Goal: Information Seeking & Learning: Learn about a topic

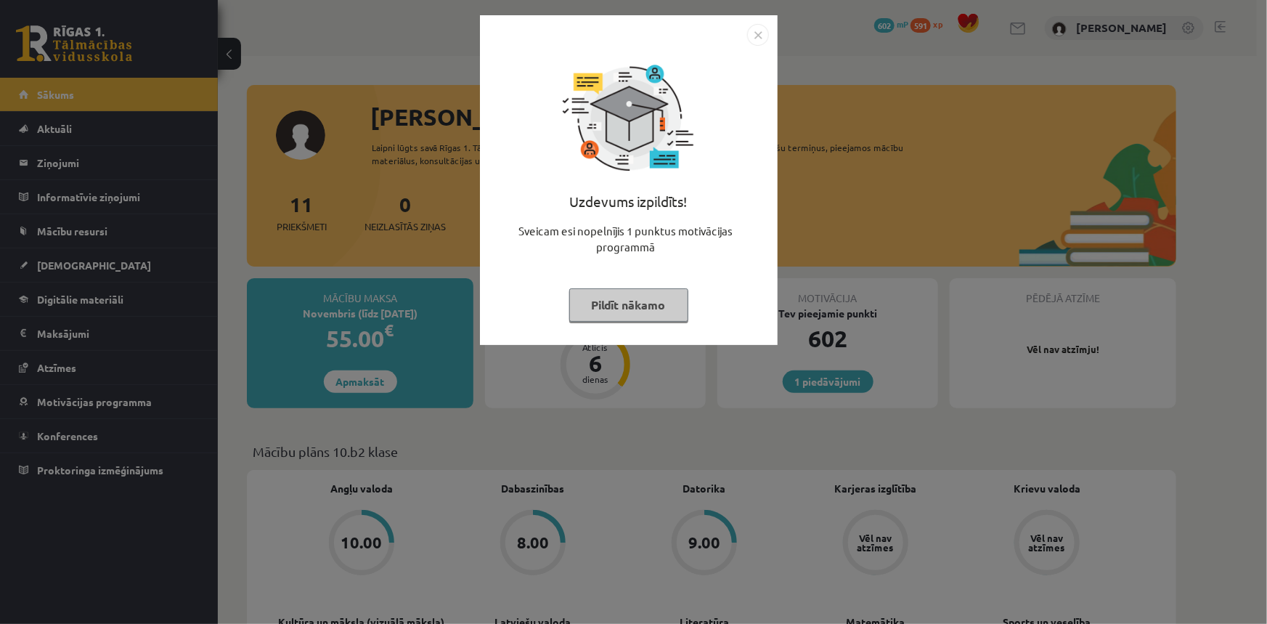
click at [757, 24] on img "Close" at bounding box center [758, 35] width 22 height 22
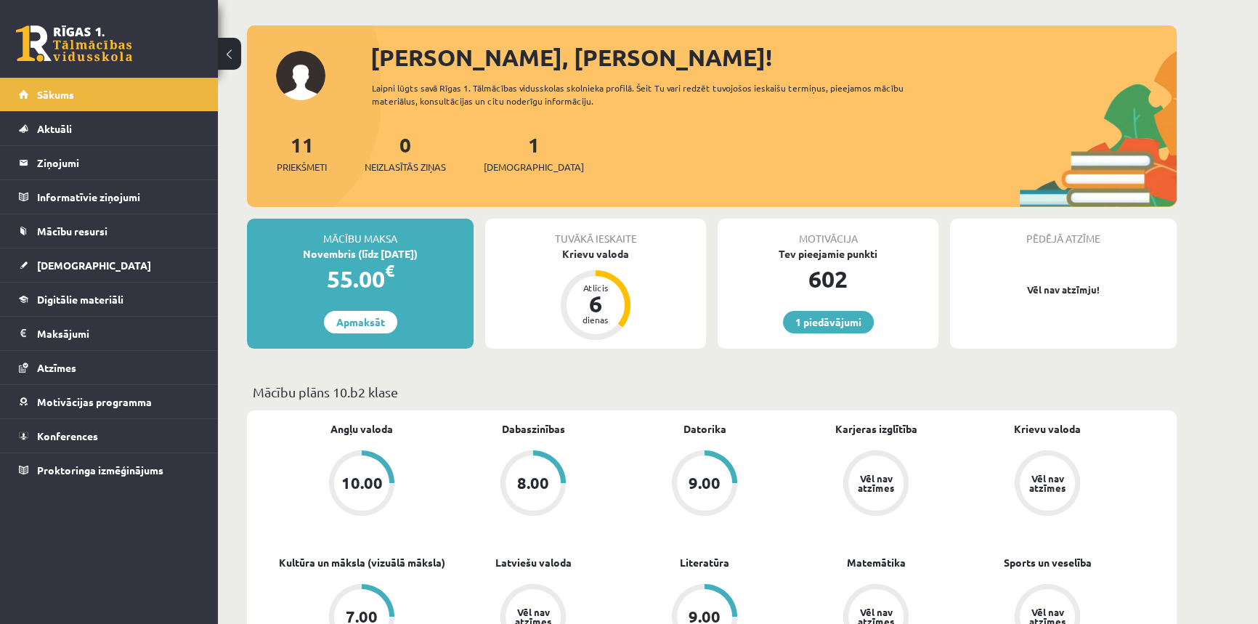
scroll to position [264, 0]
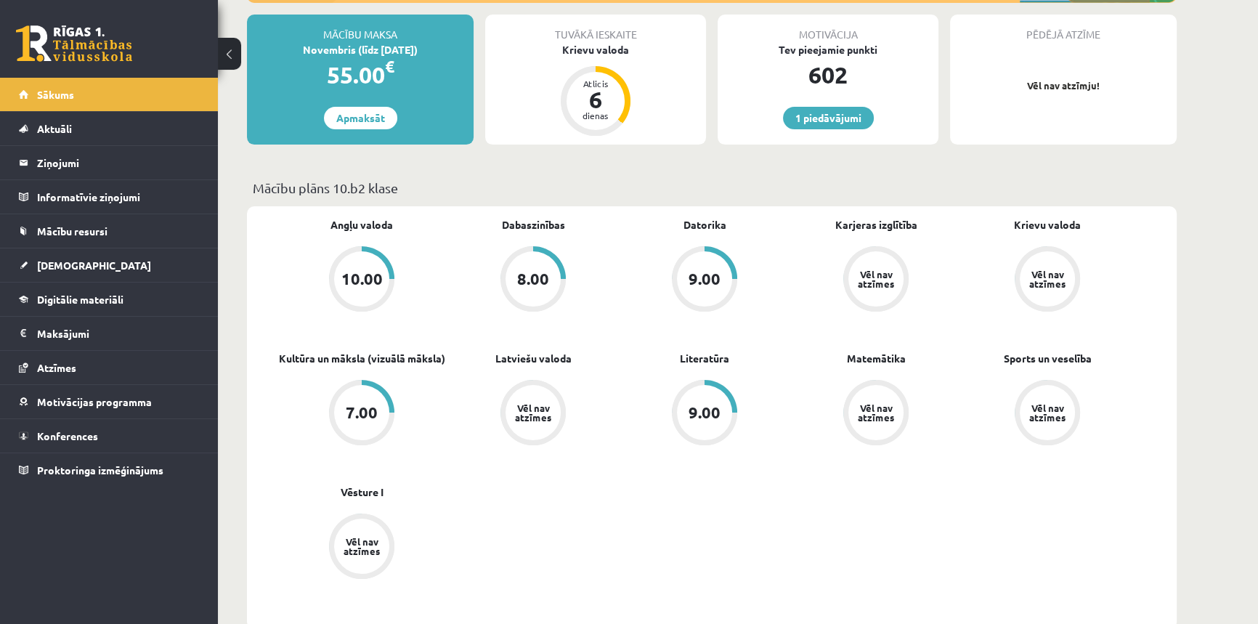
click at [877, 420] on div "Vēl nav atzīmes" at bounding box center [875, 412] width 41 height 19
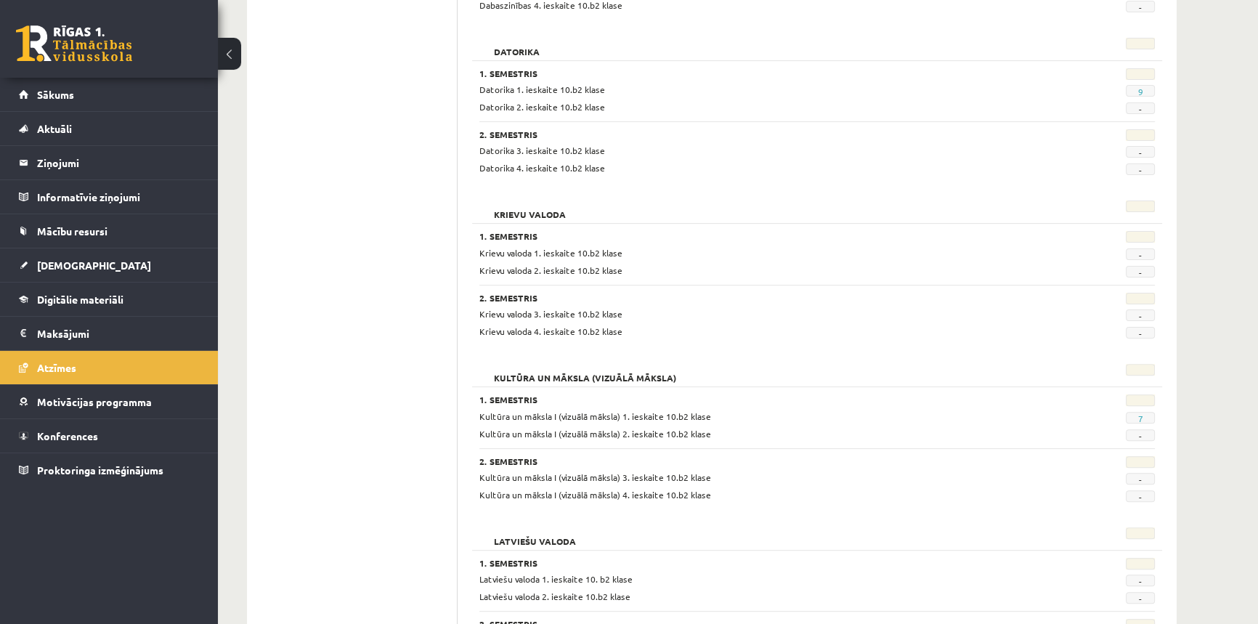
scroll to position [858, 0]
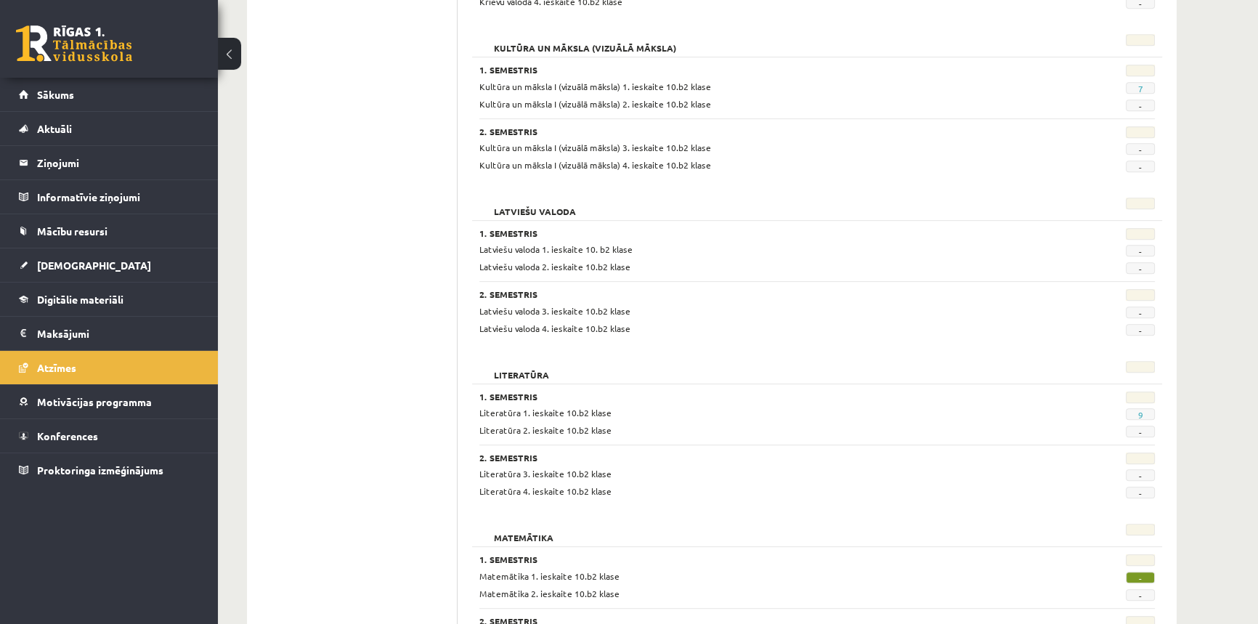
click at [1140, 574] on span "-" at bounding box center [1139, 577] width 29 height 12
click at [85, 424] on link "Konferences" at bounding box center [109, 435] width 181 height 33
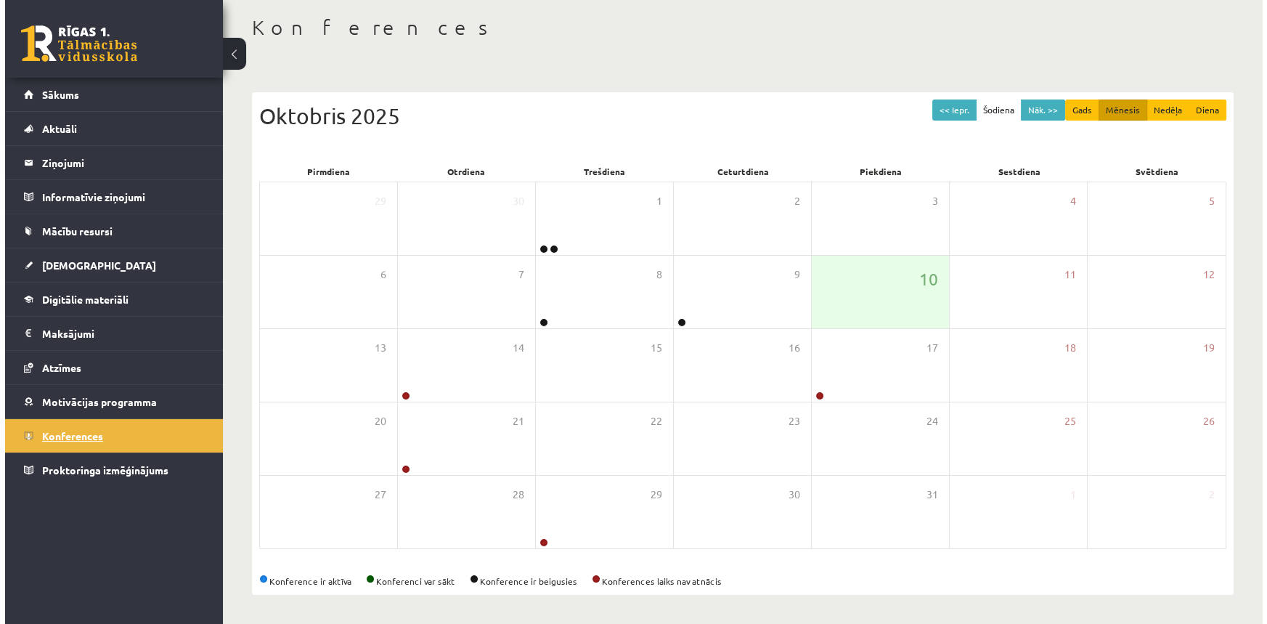
scroll to position [70, 0]
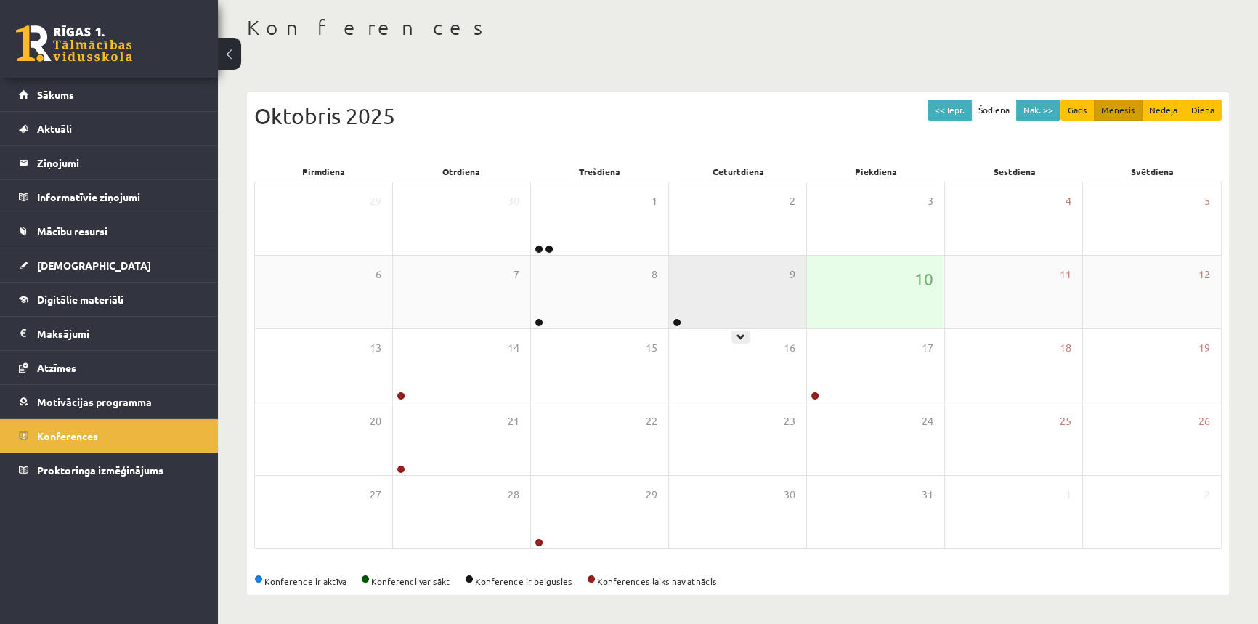
click at [690, 309] on div "9" at bounding box center [737, 292] width 137 height 73
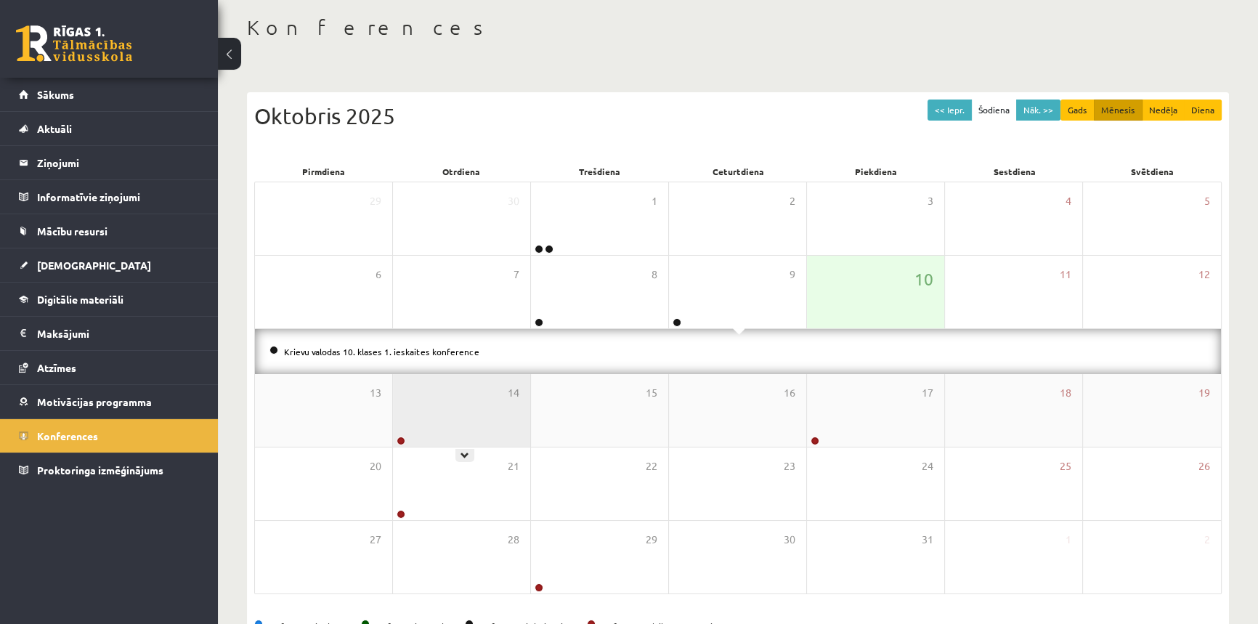
click at [433, 429] on div "14" at bounding box center [461, 410] width 137 height 73
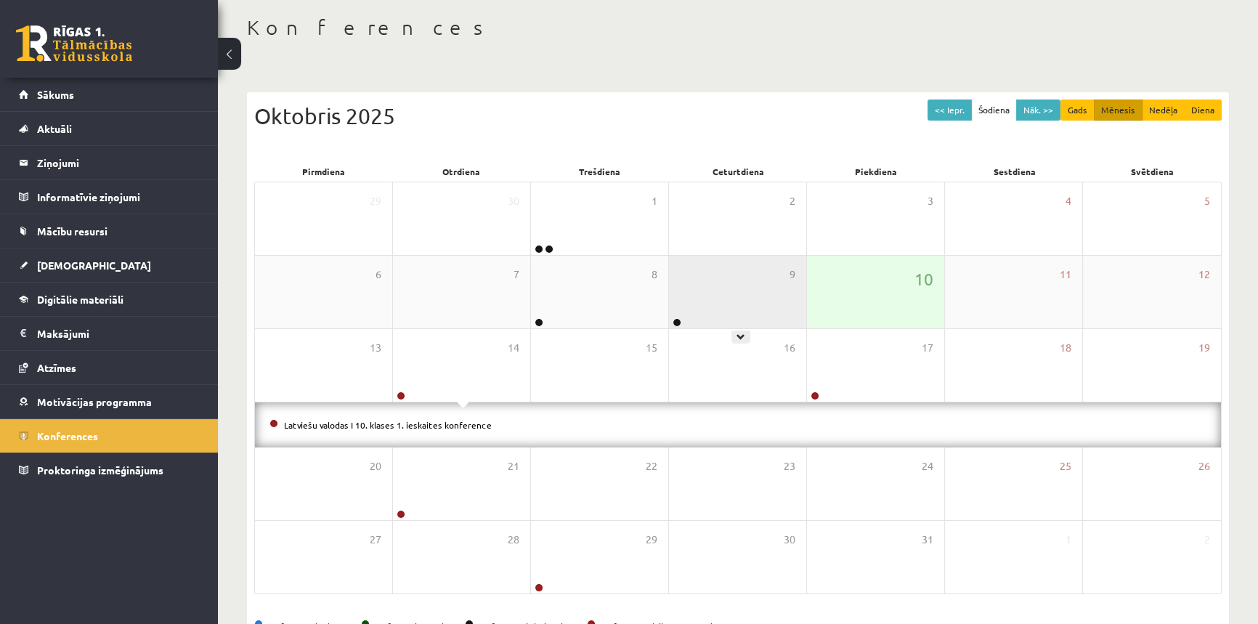
click at [724, 307] on div "9" at bounding box center [737, 292] width 137 height 73
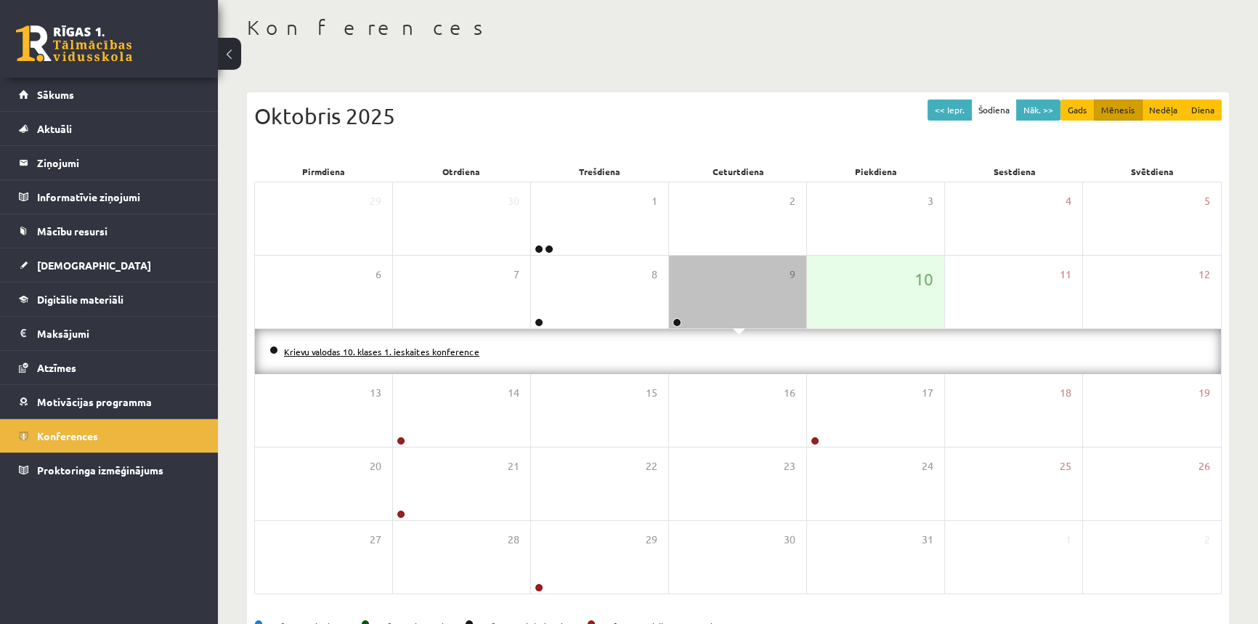
click at [428, 349] on link "Krievu valodas 10. klases 1. ieskaites konference" at bounding box center [381, 352] width 195 height 12
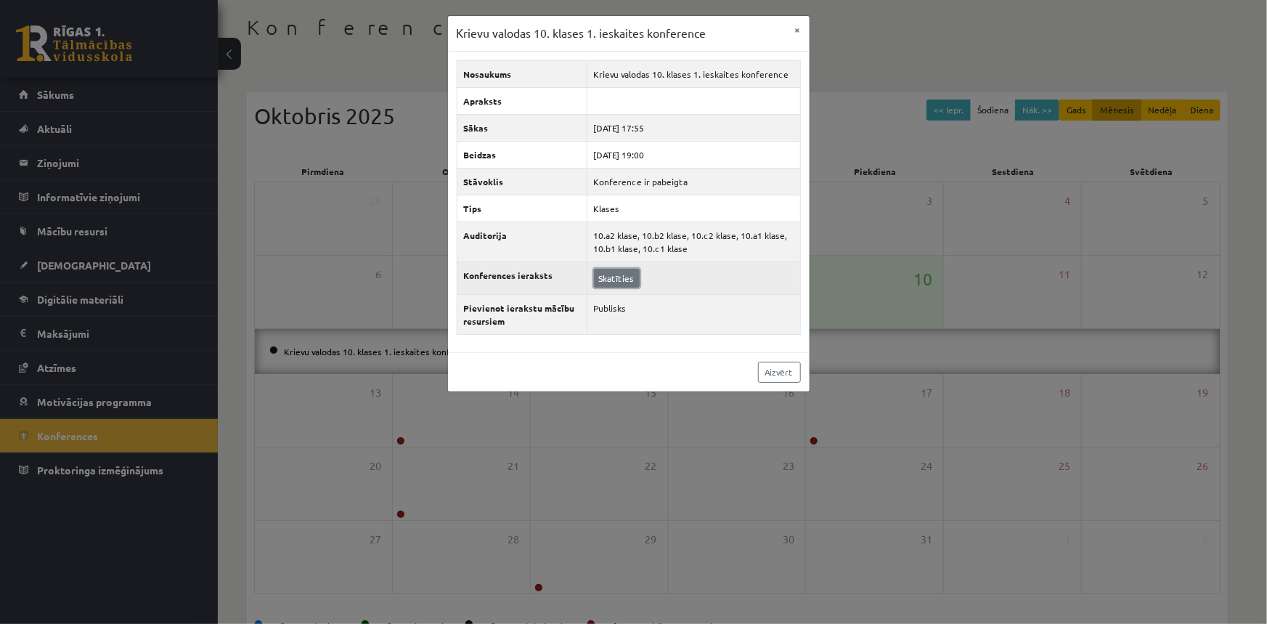
click at [598, 276] on link "Skatīties" at bounding box center [617, 278] width 46 height 19
